Goal: Task Accomplishment & Management: Complete application form

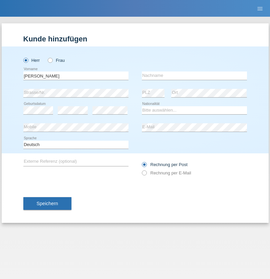
type input "[PERSON_NAME]"
click at [194, 75] on input "text" at bounding box center [194, 75] width 105 height 8
type input "Obrecht"
select select "CH"
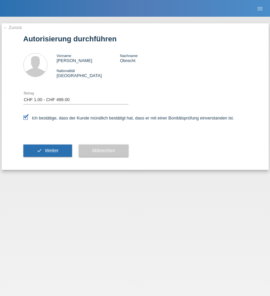
select select "1"
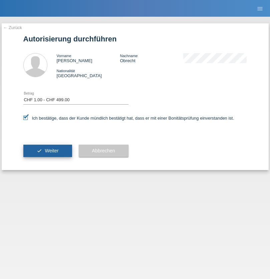
click at [47, 151] on span "Weiter" at bounding box center [52, 150] width 14 height 5
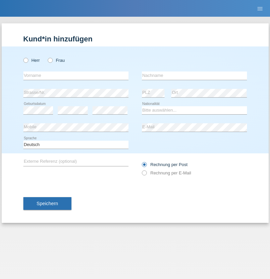
radio input "true"
click at [76, 75] on input "text" at bounding box center [75, 75] width 105 height 8
type input "[PERSON_NAME]"
click at [194, 75] on input "text" at bounding box center [194, 75] width 105 height 8
type input "Whyman"
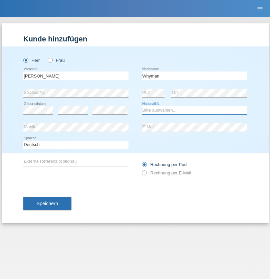
select select "AT"
select select "C"
select select "04"
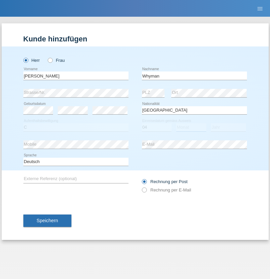
select select "01"
select select "1976"
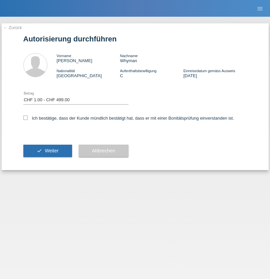
select select "1"
checkbox input "true"
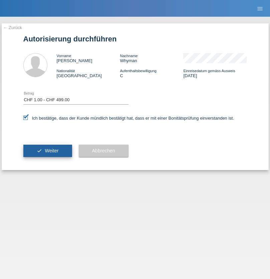
click at [47, 151] on span "Weiter" at bounding box center [52, 150] width 14 height 5
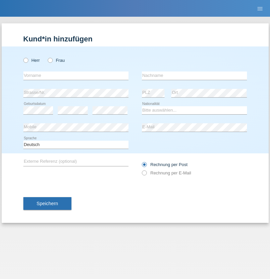
radio input "true"
click at [76, 75] on input "text" at bounding box center [75, 75] width 105 height 8
type input "ishak"
click at [194, 75] on input "text" at bounding box center [194, 75] width 105 height 8
type input "musija"
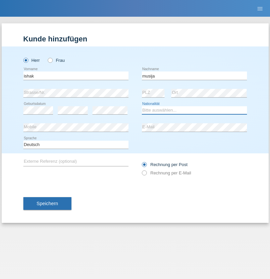
select select "ES"
select select "C"
select select "04"
select select "03"
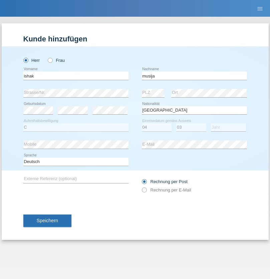
select select "2000"
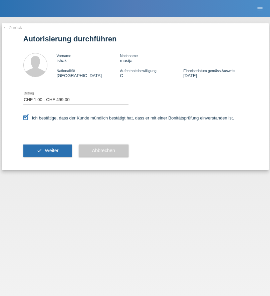
select select "1"
click at [47, 151] on span "Weiter" at bounding box center [52, 150] width 14 height 5
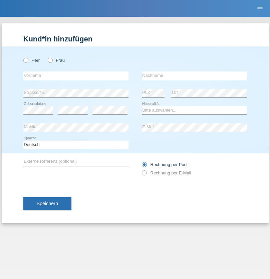
radio input "true"
click at [76, 75] on input "text" at bounding box center [75, 75] width 105 height 8
type input "Brunnbauer"
click at [194, 75] on input "text" at bounding box center [194, 75] width 105 height 8
type input "QUIRIN"
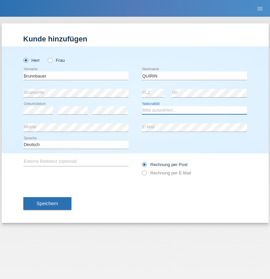
select select "HU"
select select "C"
select select "04"
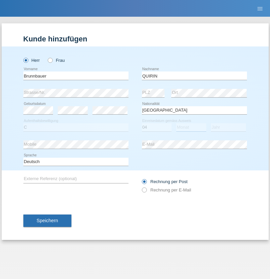
select select "03"
select select "2014"
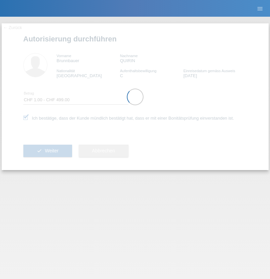
select select "1"
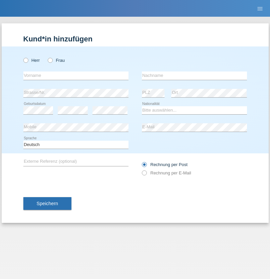
radio input "true"
click at [76, 75] on input "text" at bounding box center [75, 75] width 105 height 8
type input "Ceban"
click at [194, 75] on input "text" at bounding box center [194, 75] width 105 height 8
type input "Tudor"
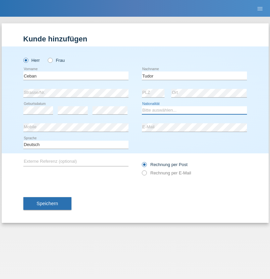
select select "CH"
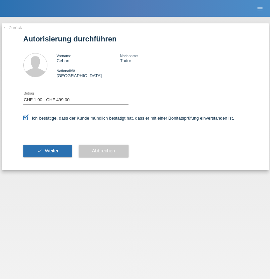
select select "1"
click at [47, 151] on span "Weiter" at bounding box center [52, 150] width 14 height 5
